Goal: Information Seeking & Learning: Learn about a topic

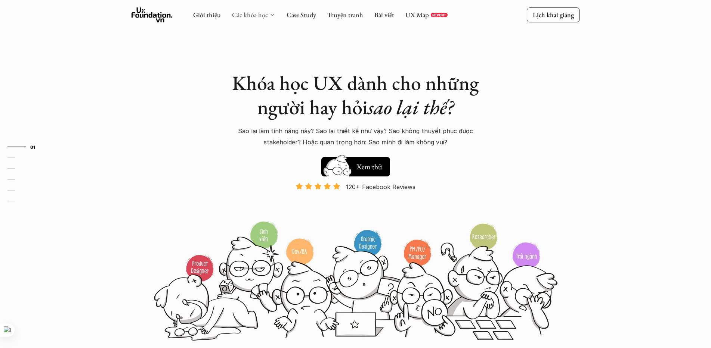
click at [261, 14] on link "Các khóa học" at bounding box center [250, 14] width 36 height 9
click at [270, 16] on icon at bounding box center [272, 15] width 6 height 6
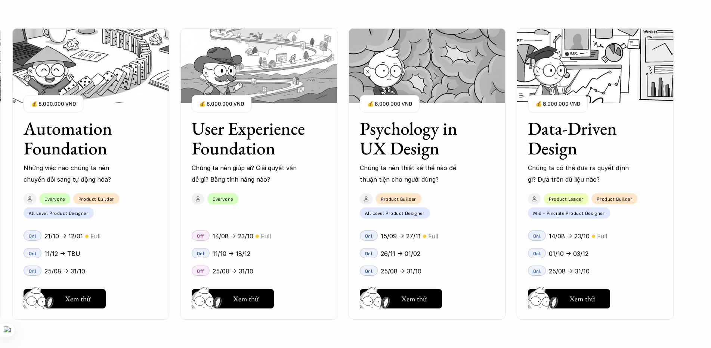
scroll to position [838, 0]
click at [609, 262] on div "Onl 25/08 -> 31/10" at bounding box center [594, 271] width 157 height 18
click at [594, 296] on h5 "Xem thử" at bounding box center [582, 301] width 26 height 10
click at [407, 297] on h5 "Xem thử" at bounding box center [414, 301] width 26 height 10
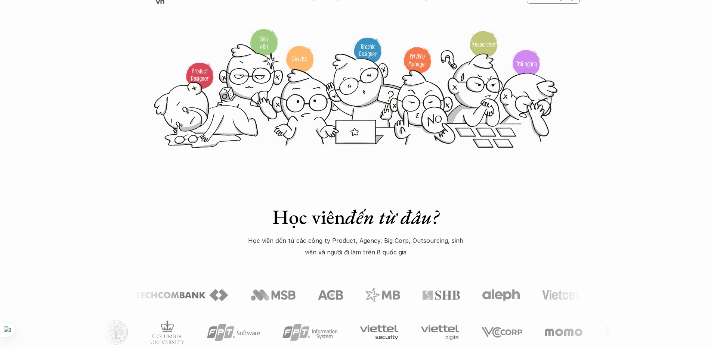
scroll to position [0, 0]
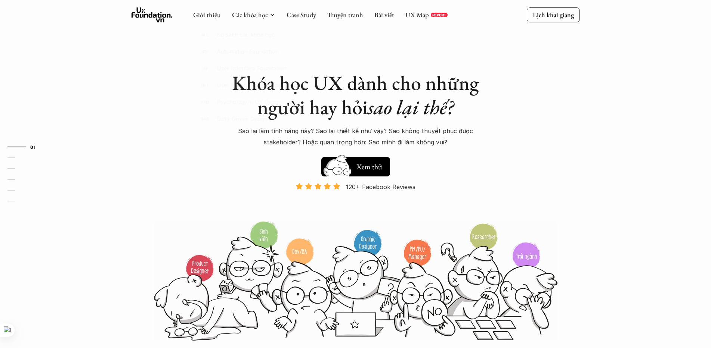
click at [255, 18] on div at bounding box center [252, 76] width 147 height 131
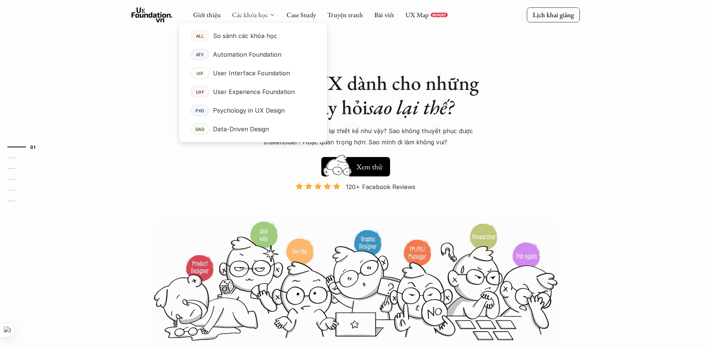
click at [250, 13] on link "Các khóa học" at bounding box center [250, 14] width 36 height 9
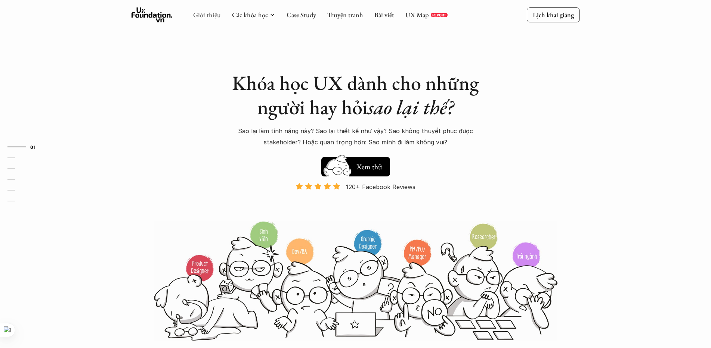
click at [217, 14] on link "Giới thiệu" at bounding box center [207, 14] width 28 height 9
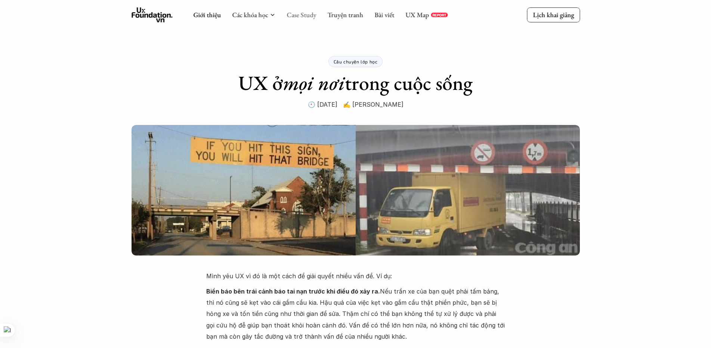
click at [302, 16] on link "Case Study" at bounding box center [300, 14] width 29 height 9
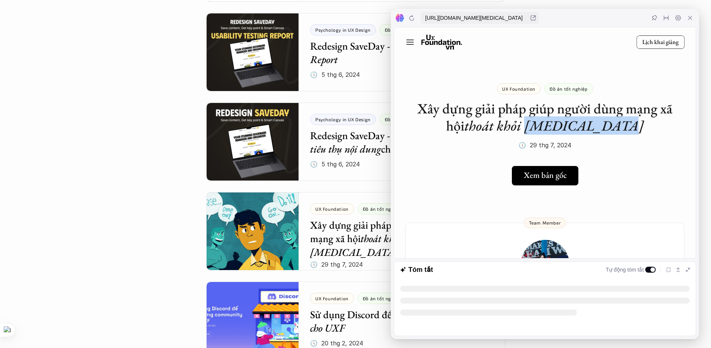
drag, startPoint x: 619, startPoint y: 129, endPoint x: 548, endPoint y: 127, distance: 70.2
click at [548, 127] on h1 "Xây dựng giải pháp giúp người dùng mạng xã hội thoát khỏi [MEDICAL_DATA]" at bounding box center [545, 117] width 276 height 34
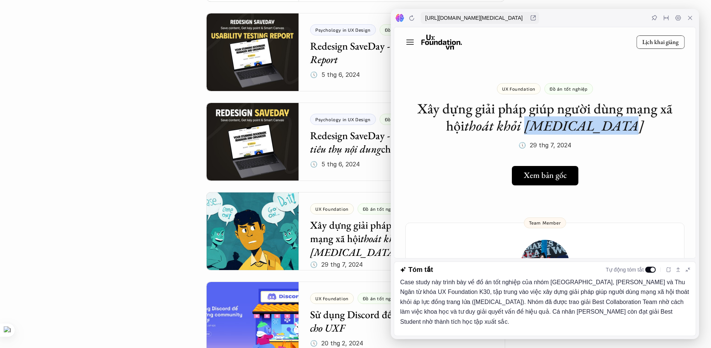
copy em "[MEDICAL_DATA]"
click at [690, 18] on icon at bounding box center [690, 18] width 6 height 6
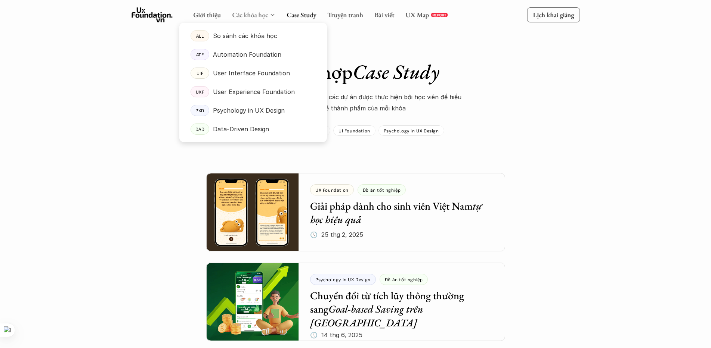
click at [250, 14] on link "Các khóa học" at bounding box center [250, 14] width 36 height 9
click at [247, 114] on p "Psychology in UX Design" at bounding box center [249, 110] width 72 height 11
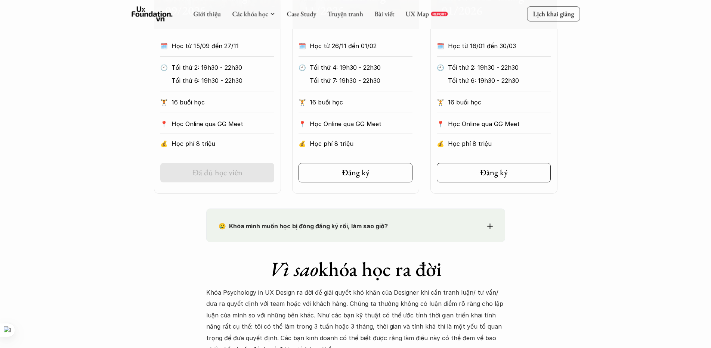
scroll to position [327, 0]
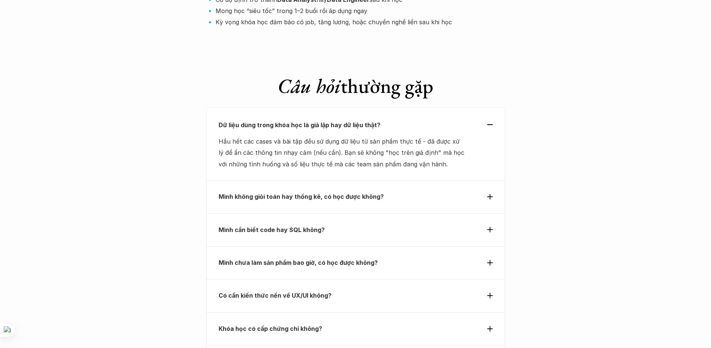
scroll to position [2541, 0]
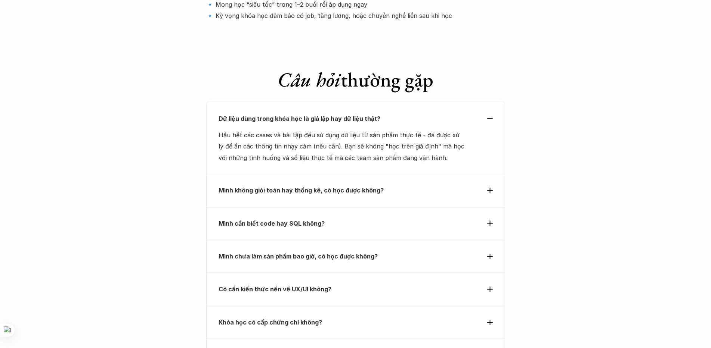
click at [405, 174] on div "Mình không giỏi toán hay thống kê, có học được không?" at bounding box center [355, 190] width 299 height 33
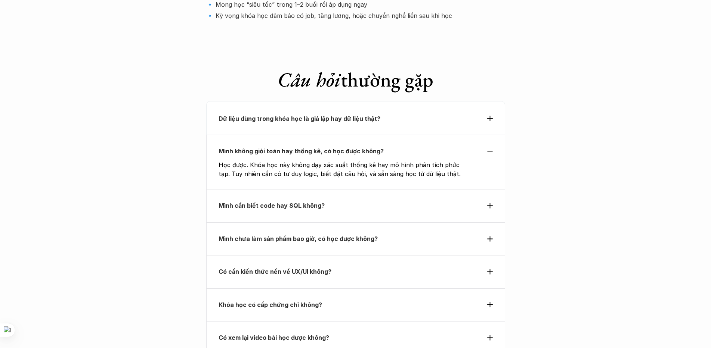
click at [379, 200] on p "Mình cần biết code hay SQL không?" at bounding box center [341, 205] width 247 height 11
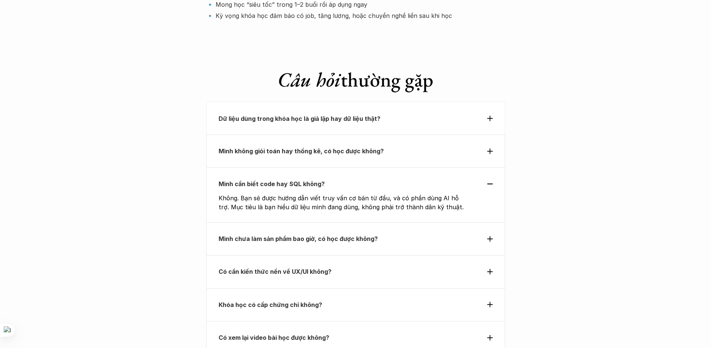
click at [311, 223] on div "Mình chưa làm sản phẩm bao giờ, có học được không?" at bounding box center [355, 239] width 299 height 33
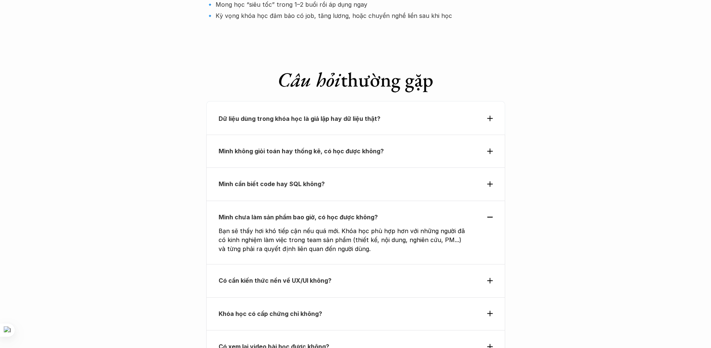
click at [343, 275] on p "Có cần kiến thức nền về UX/UI không?" at bounding box center [341, 280] width 247 height 11
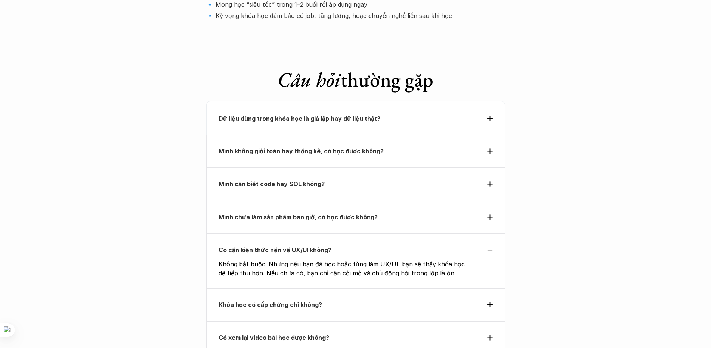
click at [361, 299] on p "Khóa học có cấp chứng chỉ không?" at bounding box center [341, 304] width 247 height 11
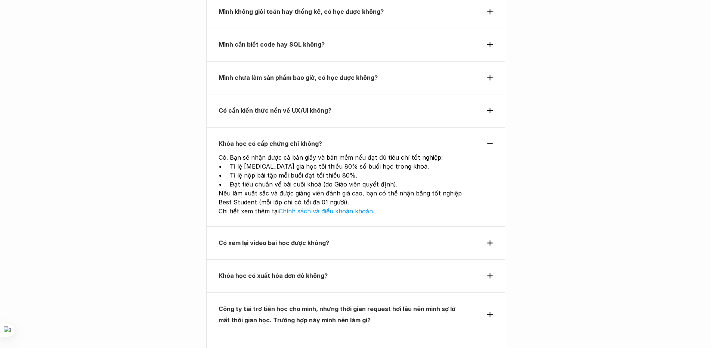
scroll to position [2684, 0]
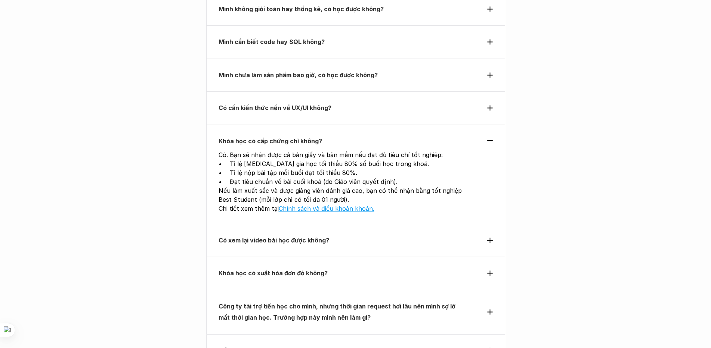
click at [279, 224] on div "Có xem lại video bài học được không?" at bounding box center [355, 240] width 299 height 33
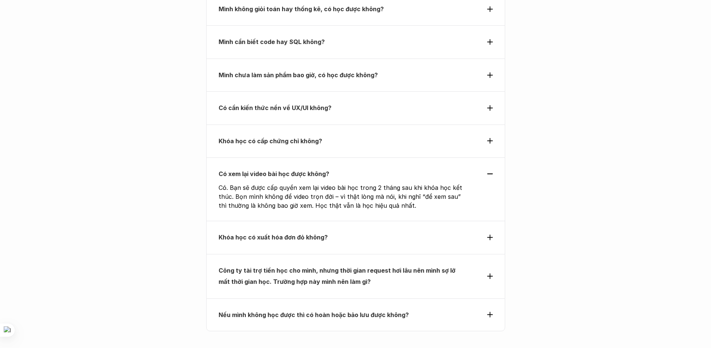
click at [337, 221] on div "Khóa học có xuất hóa đơn đỏ không?" at bounding box center [355, 237] width 299 height 33
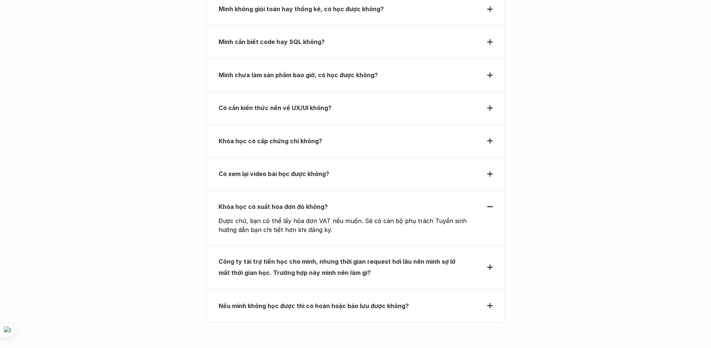
click at [388, 256] on p "Công ty tài trợ tiền học cho mình, nhưng thời gian request hơi lâu nên mình sợ …" at bounding box center [341, 267] width 247 height 23
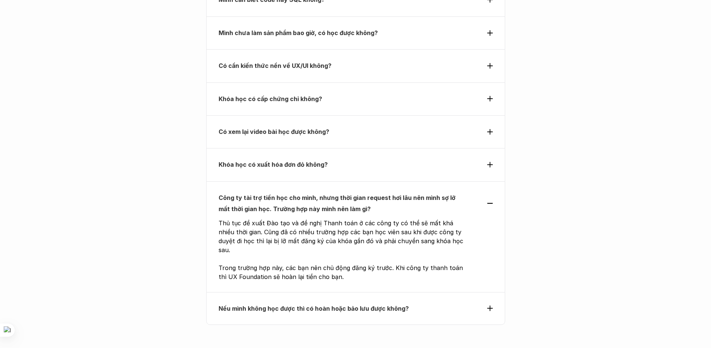
scroll to position [2731, 0]
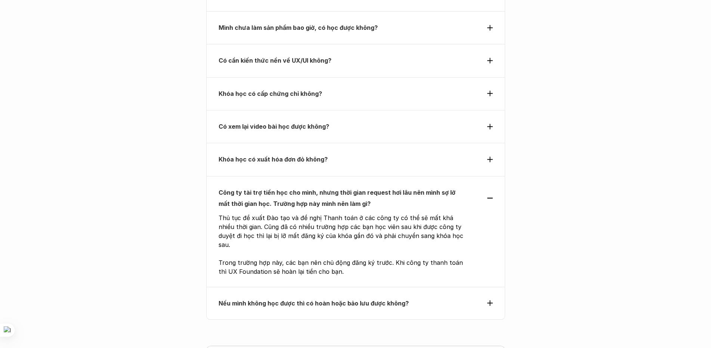
click at [264, 287] on div "Nếu mình không học được thì có hoàn hoặc bảo lưu được không?" at bounding box center [355, 303] width 299 height 33
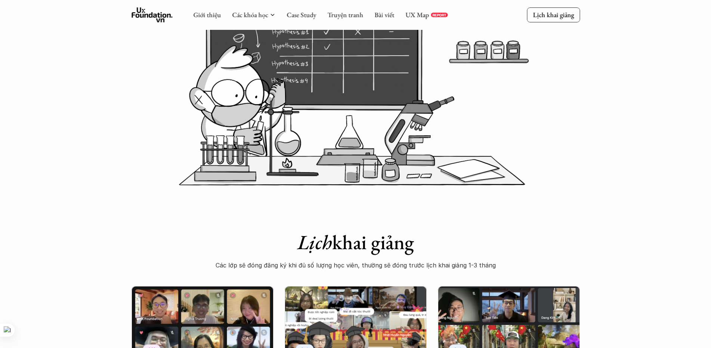
scroll to position [0, 0]
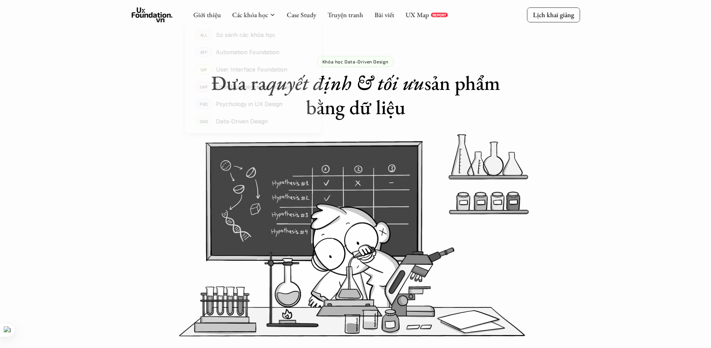
drag, startPoint x: 78, startPoint y: 93, endPoint x: 117, endPoint y: 18, distance: 84.5
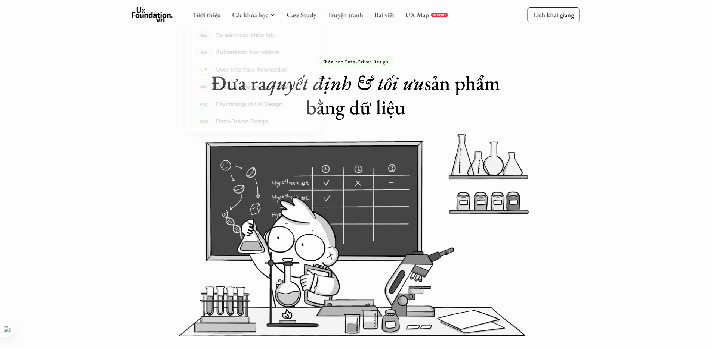
click at [78, 93] on div "Khóa học Data-Driven Design Đưa ra quyết định & tối ưu sản phẩm bằng dữ liệu" at bounding box center [355, 59] width 711 height 119
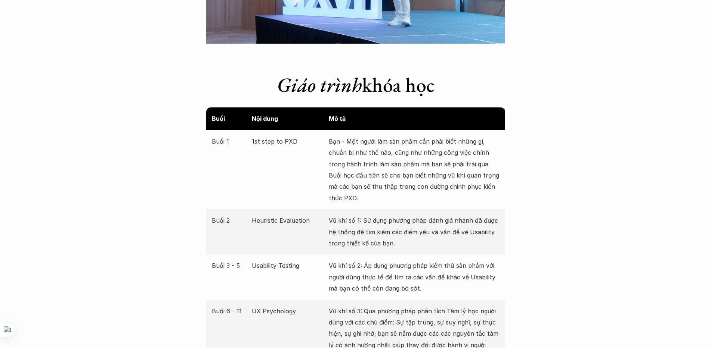
scroll to position [1318, 0]
